Goal: Task Accomplishment & Management: Use online tool/utility

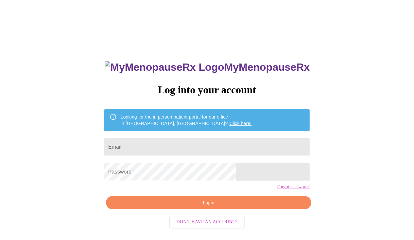
click at [165, 145] on input "Email" at bounding box center [206, 147] width 205 height 18
type input "smootepic@gmail.com"
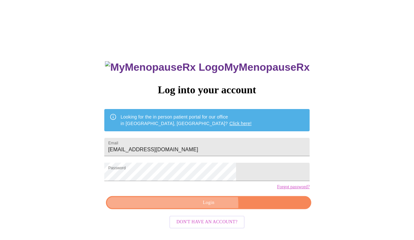
click at [202, 207] on span "Login" at bounding box center [208, 202] width 190 height 8
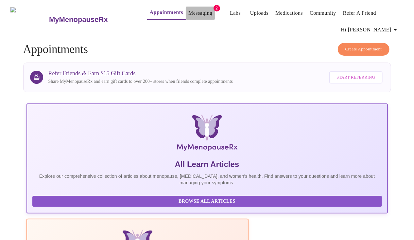
click at [194, 10] on link "Messaging" at bounding box center [200, 12] width 24 height 9
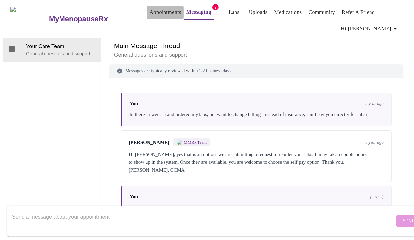
click at [161, 9] on link "Appointments" at bounding box center [165, 12] width 31 height 9
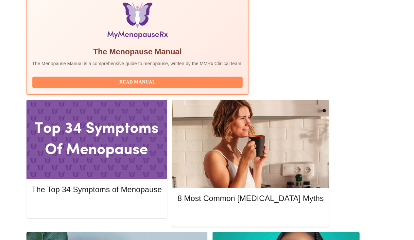
scroll to position [229, 0]
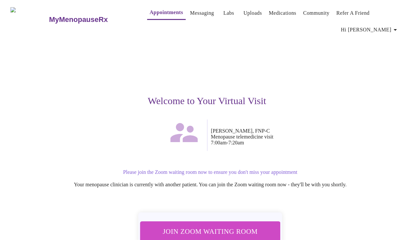
click at [260, 225] on span "Join Zoom Waiting Room" at bounding box center [210, 231] width 123 height 12
